Goal: Find specific page/section: Find specific page/section

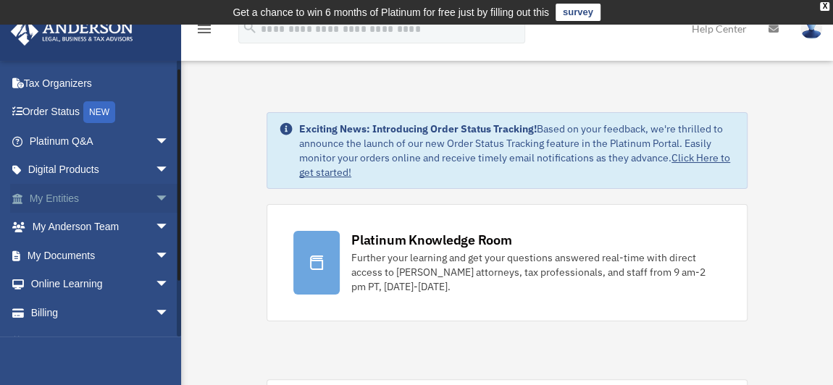
scroll to position [75, 0]
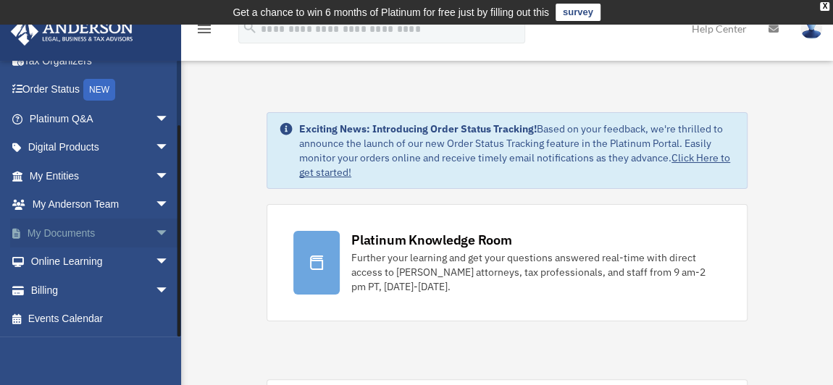
click at [155, 230] on span "arrow_drop_down" at bounding box center [169, 234] width 29 height 30
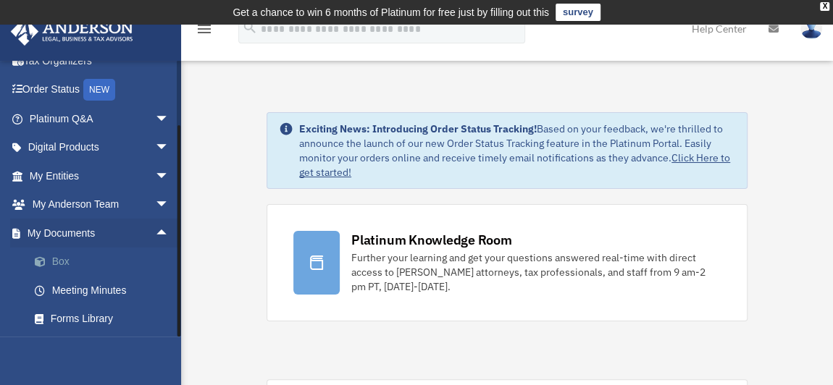
click at [61, 258] on link "Box" at bounding box center [105, 262] width 171 height 29
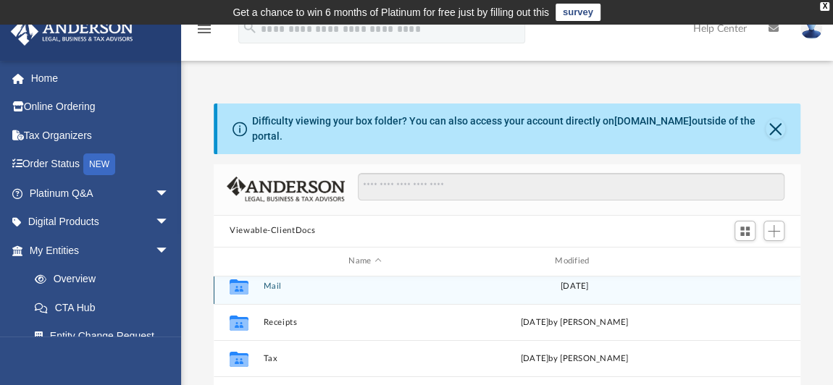
scroll to position [197, 0]
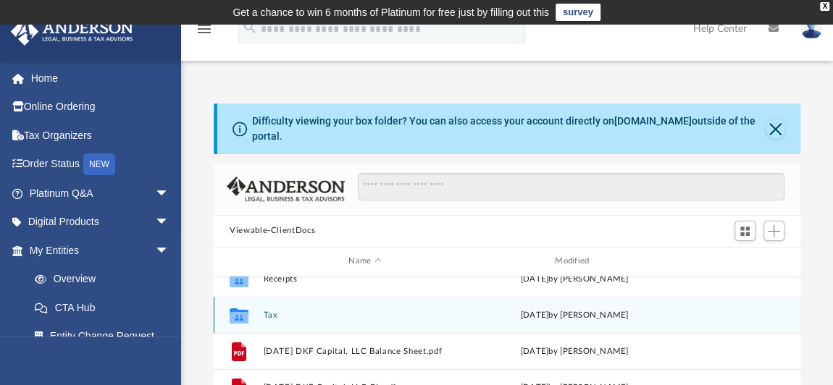
click at [274, 310] on button "Tax" at bounding box center [365, 314] width 203 height 9
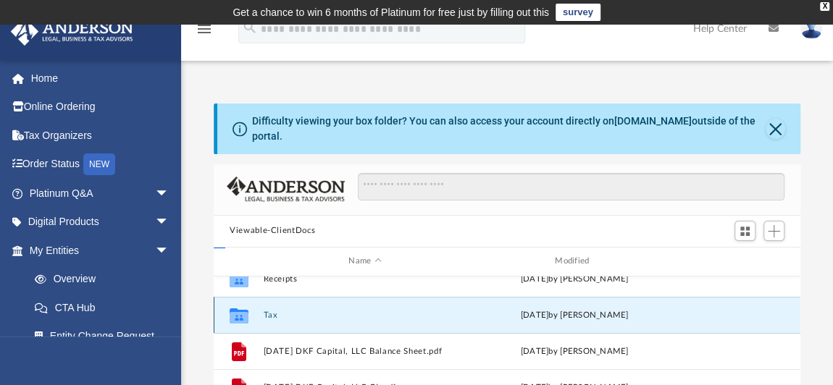
click at [274, 310] on button "Tax" at bounding box center [365, 314] width 203 height 9
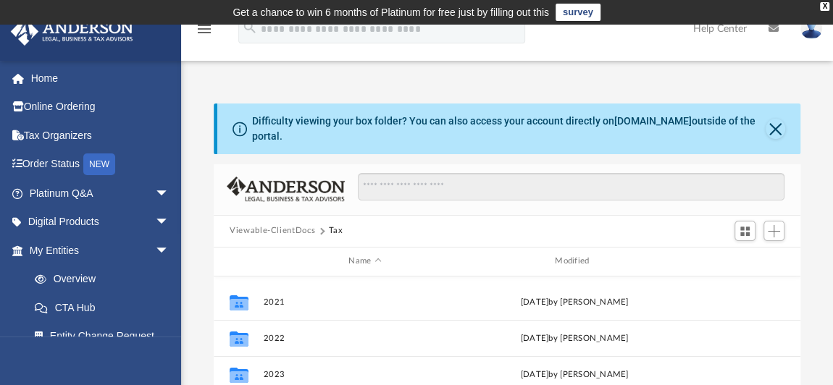
scroll to position [131, 0]
